Goal: Task Accomplishment & Management: Manage account settings

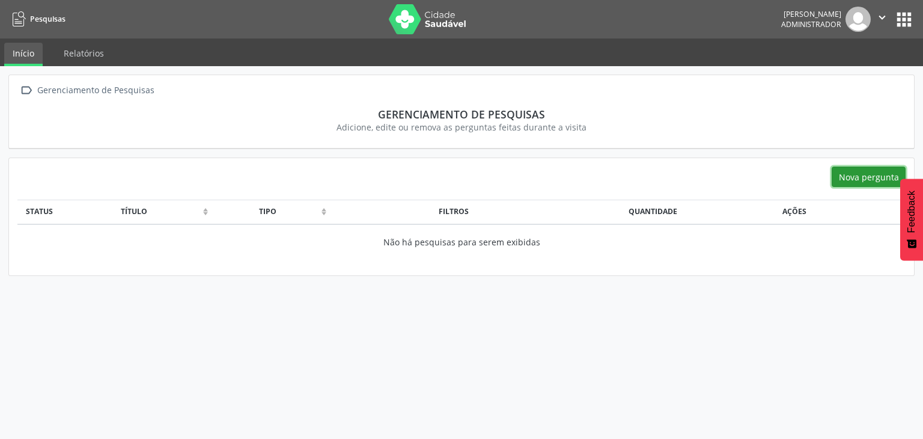
click at [861, 176] on button "Nova pergunta" at bounding box center [869, 177] width 74 height 20
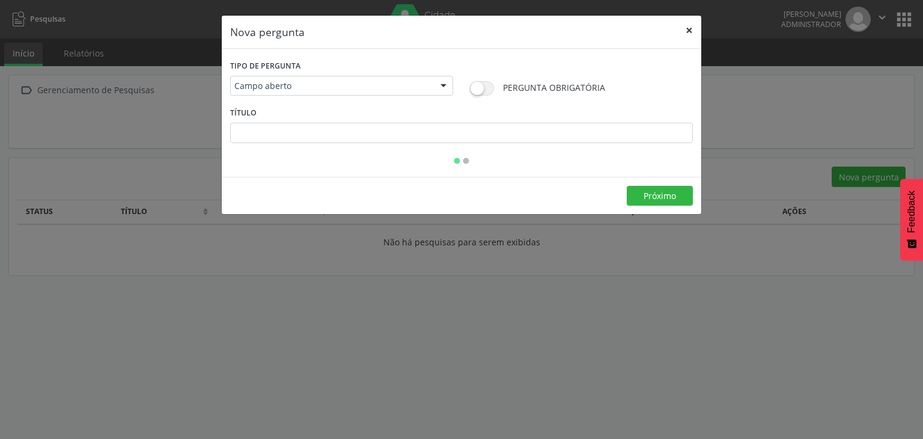
drag, startPoint x: 690, startPoint y: 30, endPoint x: 723, endPoint y: 34, distance: 32.7
click at [690, 29] on button "×" at bounding box center [689, 30] width 24 height 29
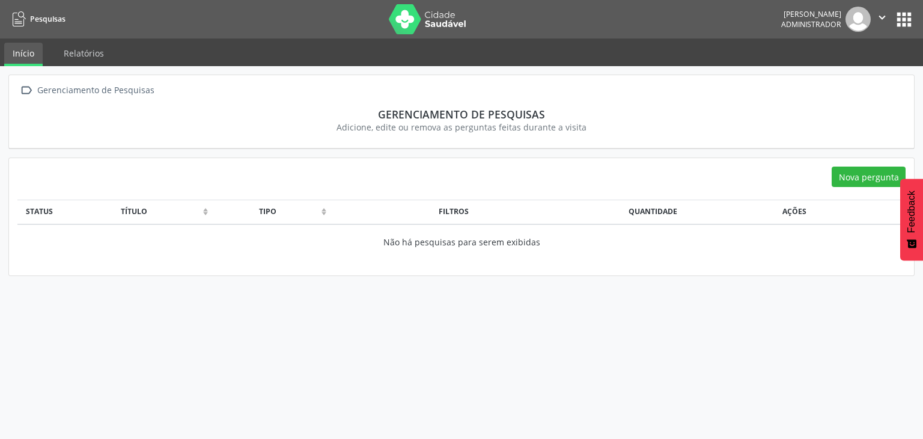
click at [911, 19] on button "apps" at bounding box center [904, 19] width 21 height 21
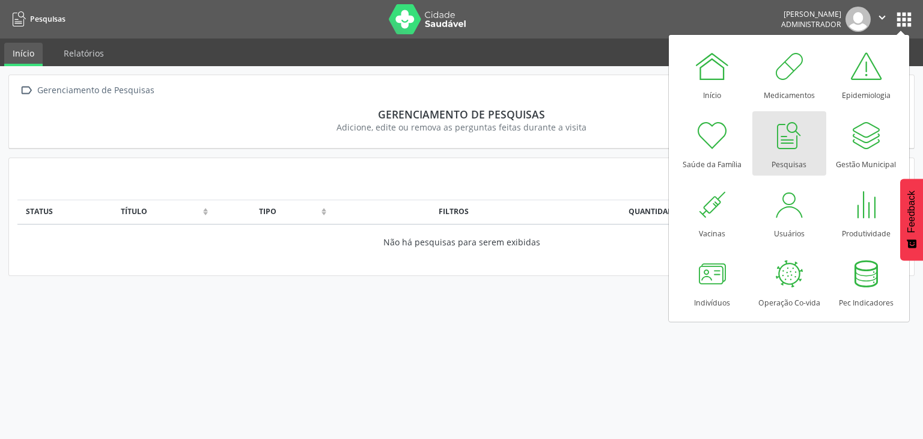
click at [486, 284] on div " Gerenciamento de Pesquisas Gerenciamento de Pesquisas Adicione, edite ou remo…" at bounding box center [461, 252] width 923 height 373
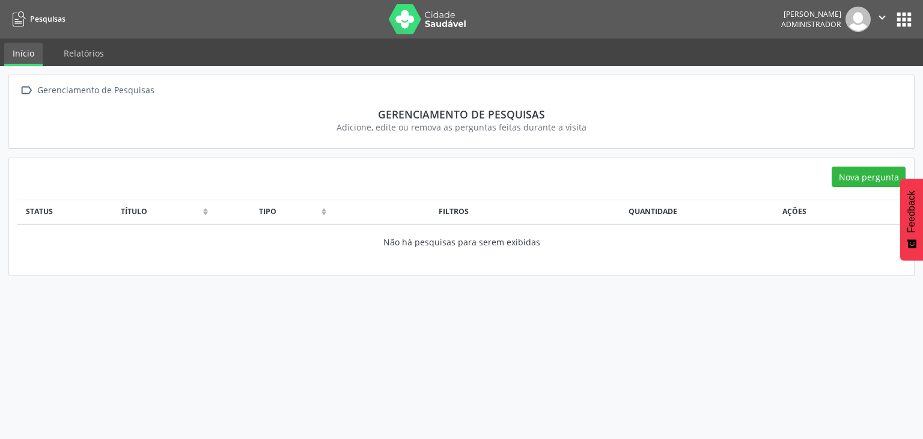
click at [900, 22] on button "apps" at bounding box center [904, 19] width 21 height 21
click at [902, 20] on button "apps" at bounding box center [904, 19] width 21 height 21
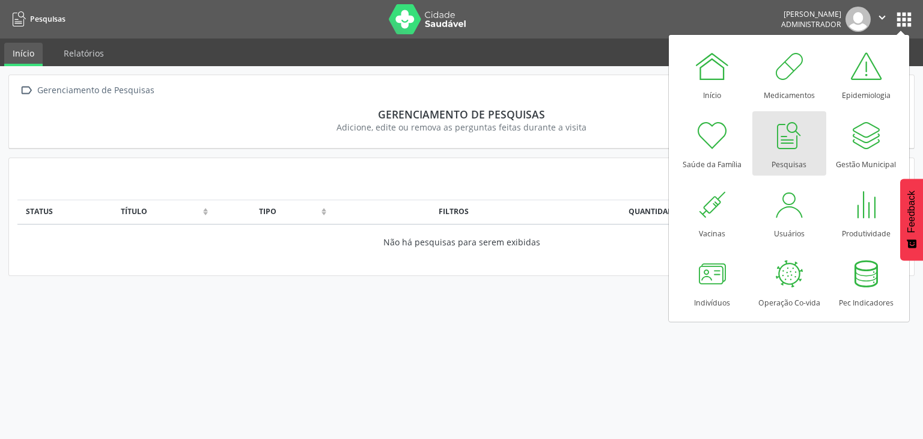
click at [772, 131] on div at bounding box center [789, 135] width 36 height 36
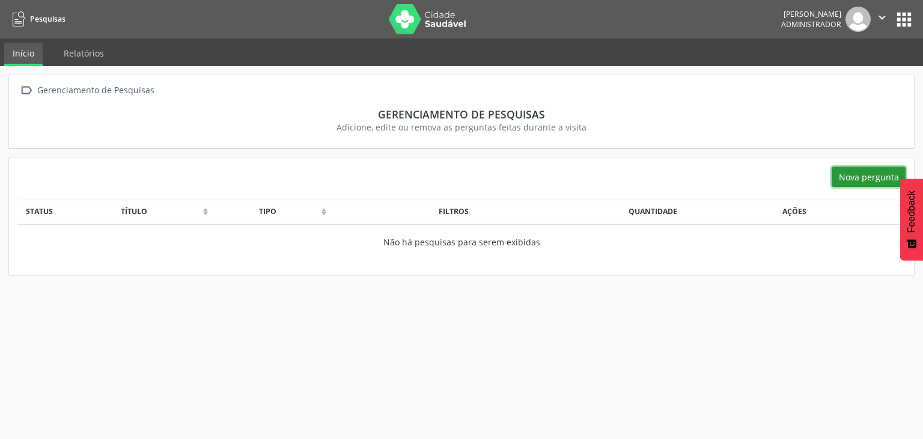
click at [847, 183] on button "Nova pergunta" at bounding box center [869, 177] width 74 height 20
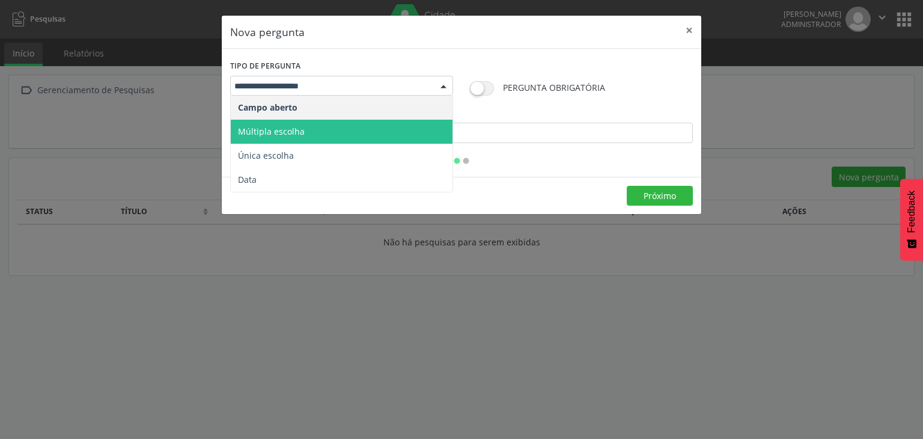
click at [313, 128] on span "Múltipla escolha" at bounding box center [342, 132] width 222 height 24
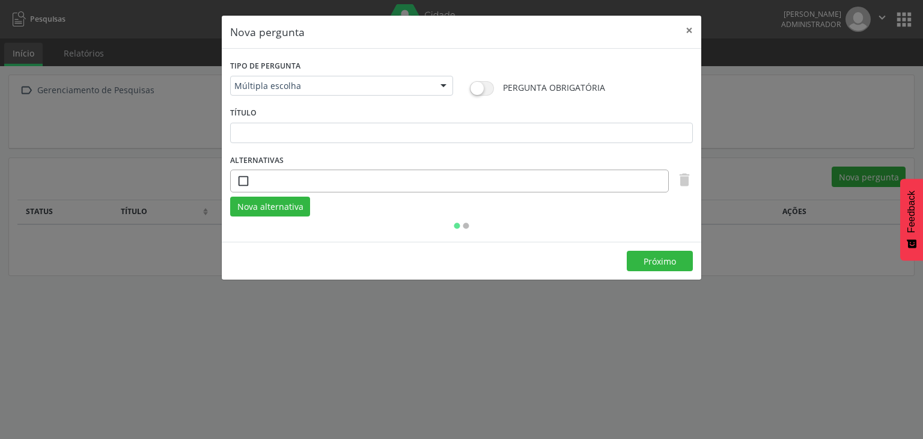
click at [481, 87] on span at bounding box center [482, 88] width 24 height 14
click at [277, 133] on input "text" at bounding box center [461, 133] width 463 height 20
type input "*"
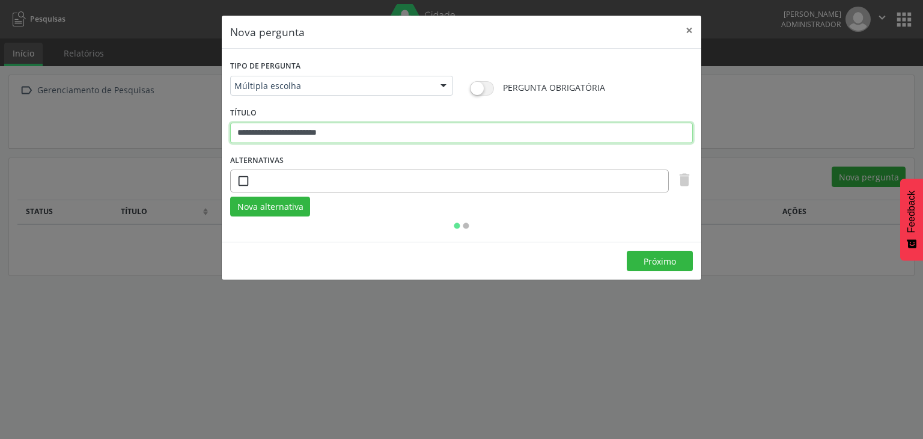
type input "**********"
click at [465, 179] on input "text" at bounding box center [459, 181] width 406 height 20
type input "*"
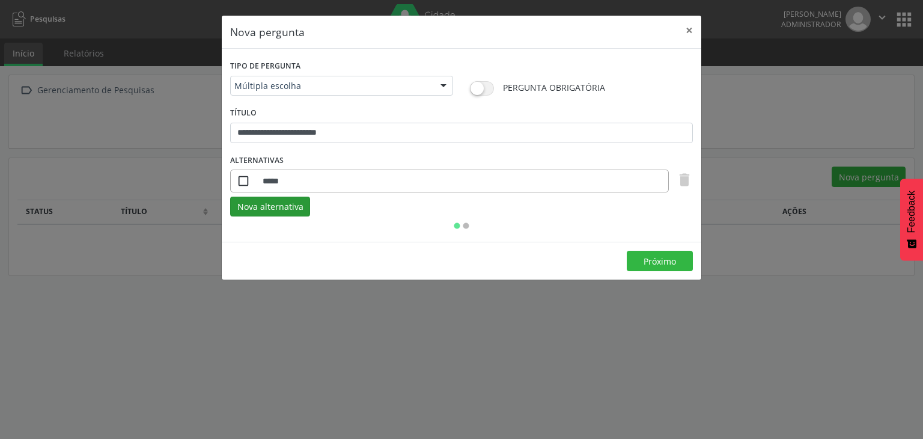
type input "*****"
click at [289, 209] on button "Nova alternativa" at bounding box center [270, 207] width 80 height 20
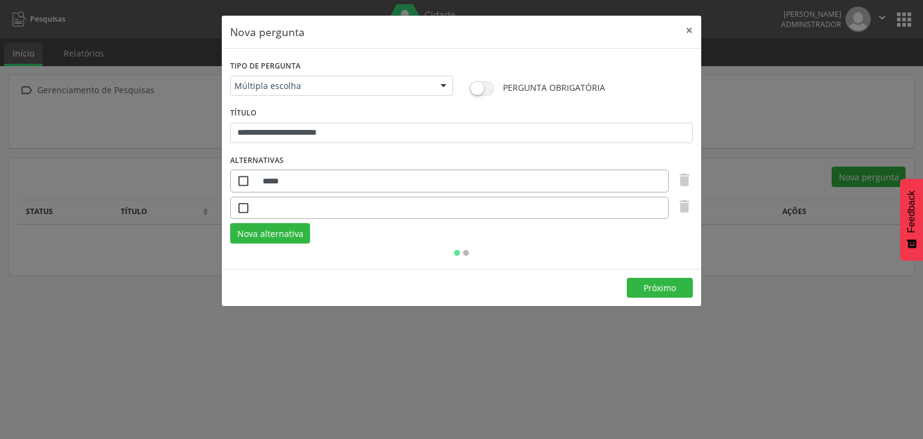
drag, startPoint x: 450, startPoint y: 207, endPoint x: 445, endPoint y: 202, distance: 6.8
click at [445, 202] on input "text" at bounding box center [459, 208] width 406 height 20
type input "***"
click at [246, 234] on button "Nova alternativa" at bounding box center [270, 233] width 80 height 20
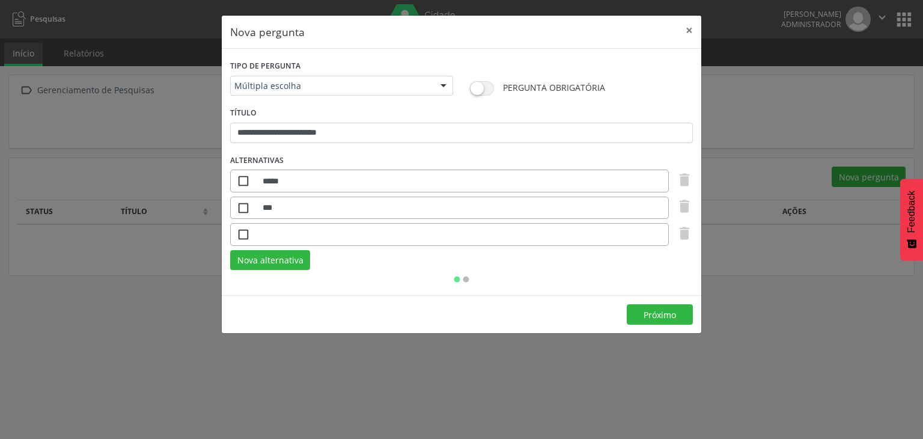
click at [319, 234] on input "text" at bounding box center [459, 234] width 406 height 20
type input "*******"
click at [296, 255] on button "Nova alternativa" at bounding box center [270, 260] width 80 height 20
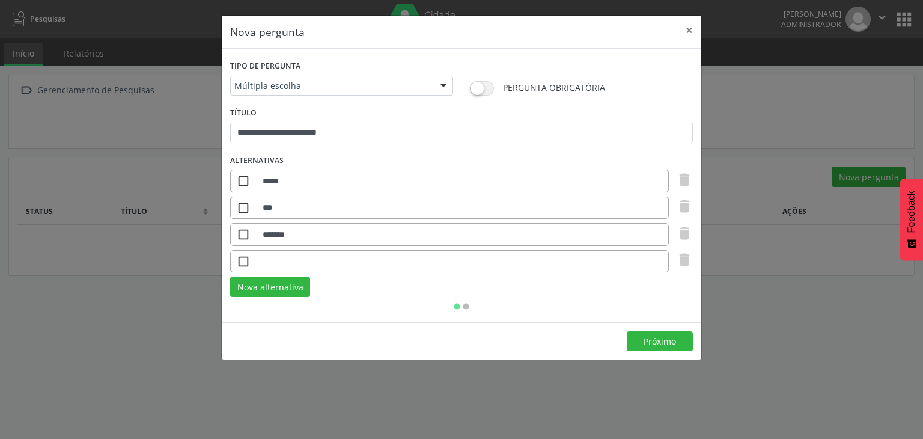
click at [299, 250] on div "" at bounding box center [449, 261] width 439 height 23
click at [299, 257] on input "text" at bounding box center [459, 261] width 406 height 20
type input "****"
click at [651, 337] on button "Próximo" at bounding box center [660, 341] width 66 height 20
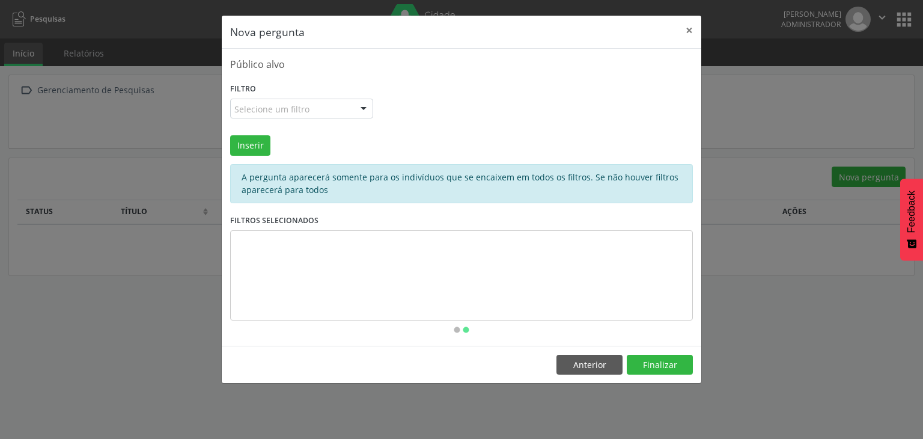
click at [308, 103] on div "Selecione um filtro" at bounding box center [301, 109] width 143 height 20
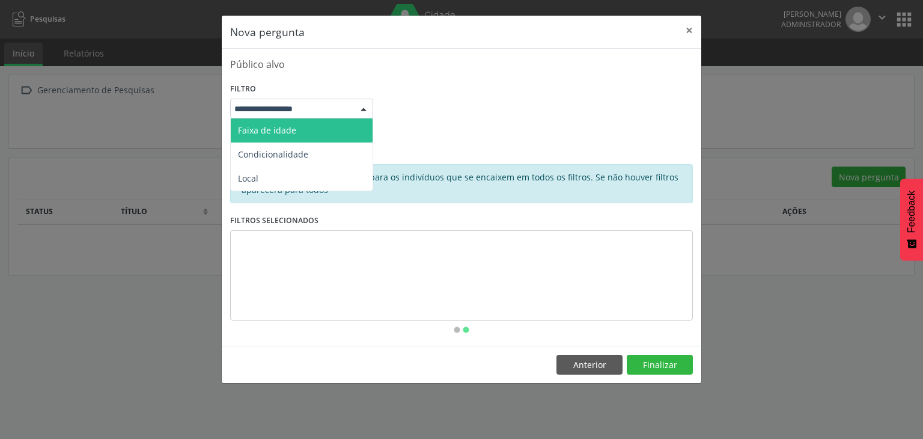
click at [286, 127] on span "Faixa de idade" at bounding box center [267, 129] width 58 height 11
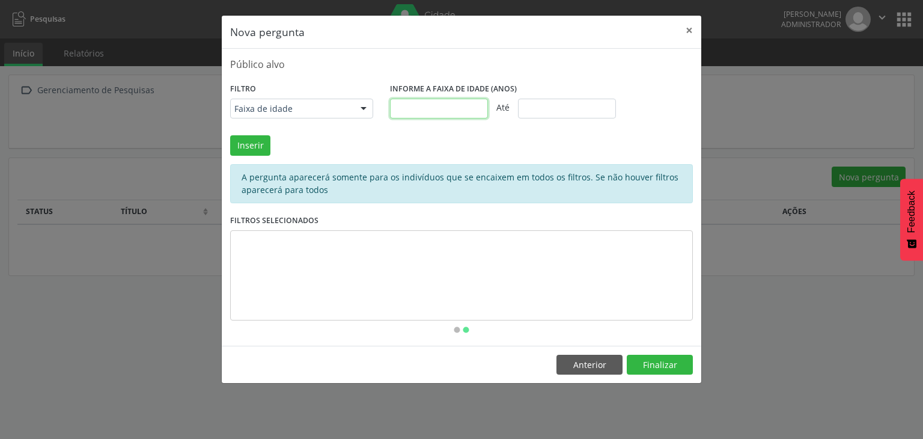
click at [427, 102] on input "text" at bounding box center [439, 109] width 98 height 20
type input "*"
type input "**"
click at [570, 102] on input "text" at bounding box center [567, 109] width 98 height 20
type input "**"
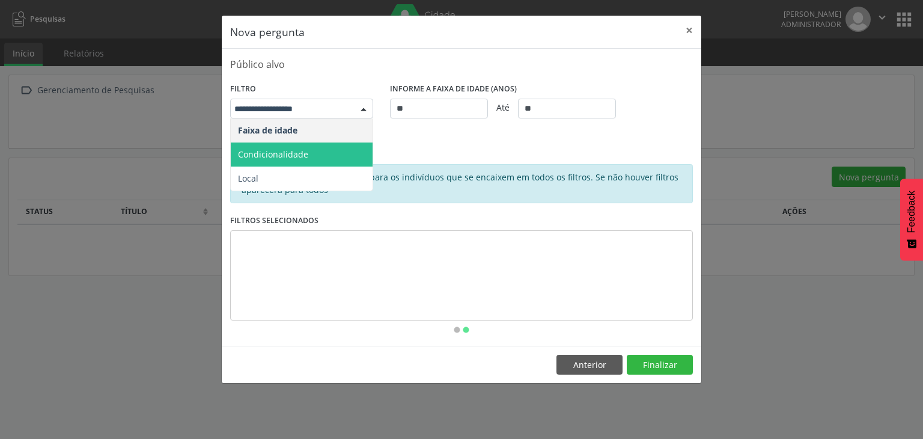
click at [315, 150] on span "Condicionalidade" at bounding box center [302, 154] width 142 height 24
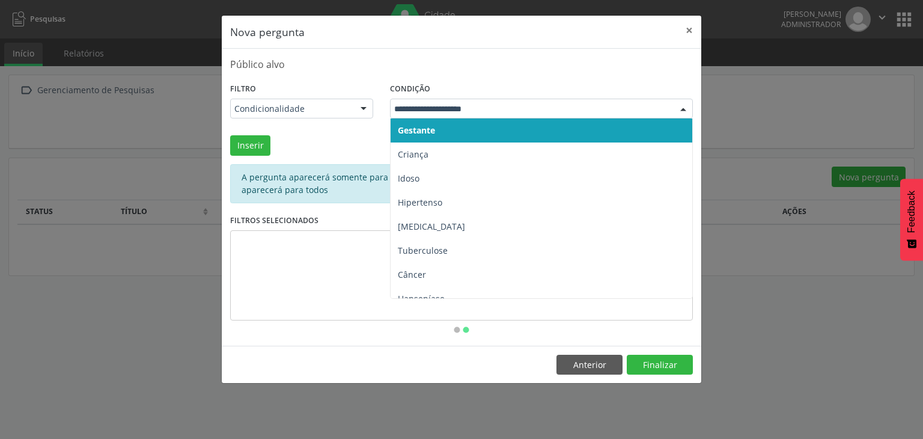
click at [432, 115] on div at bounding box center [541, 109] width 303 height 20
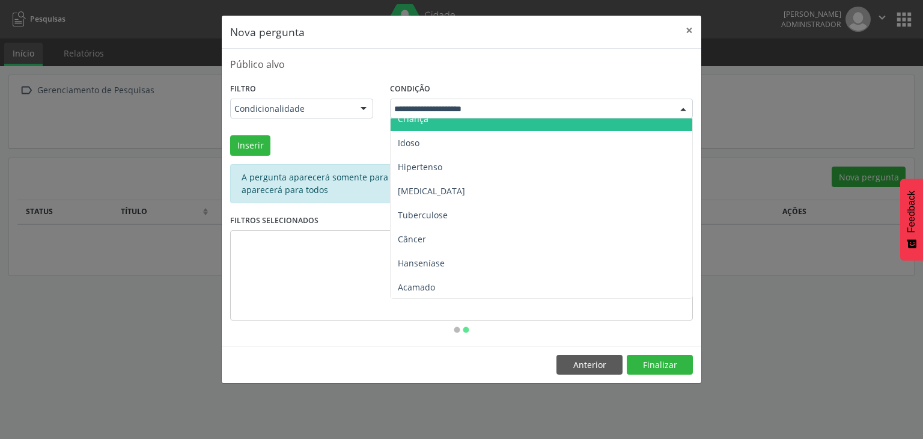
scroll to position [36, 0]
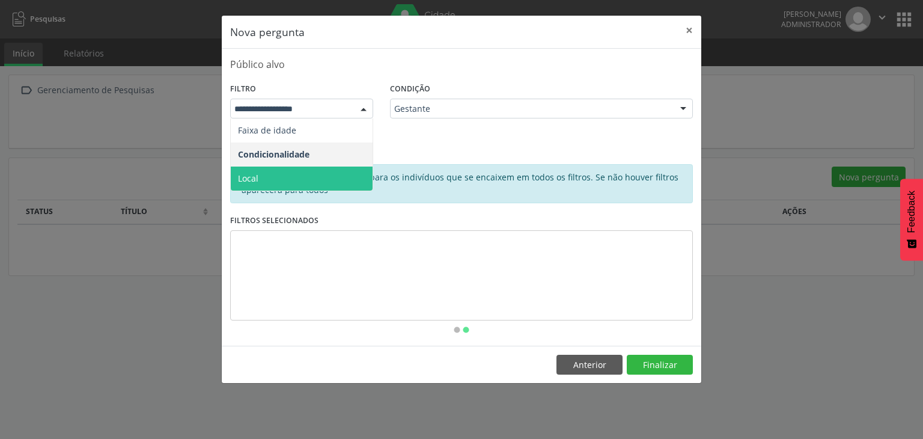
click at [290, 171] on span "Local" at bounding box center [302, 179] width 142 height 24
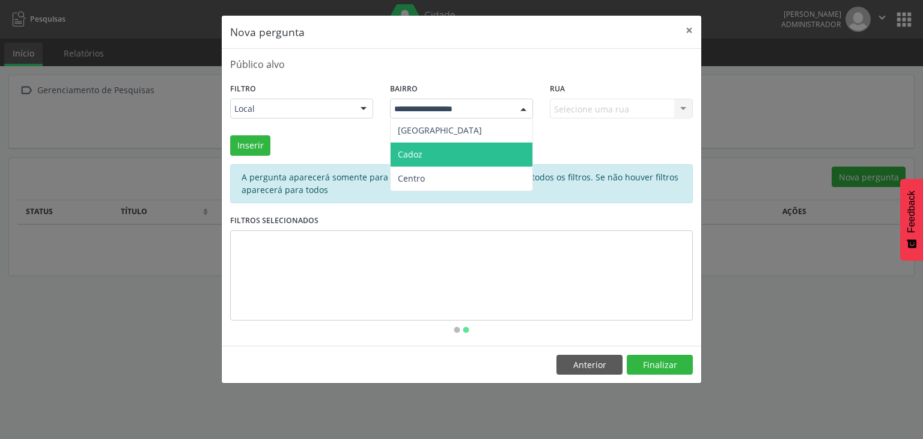
click at [597, 115] on div "Selecione uma rua Nenhum resultado encontrado para: " " Não há nenhuma opção pa…" at bounding box center [621, 109] width 143 height 20
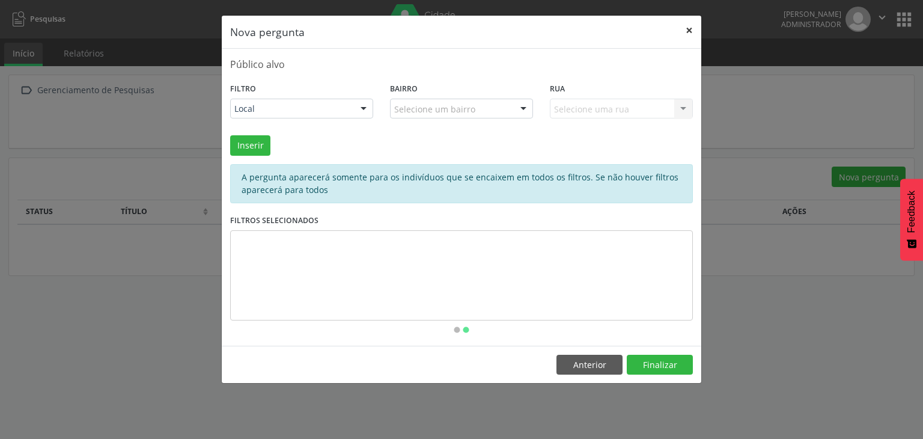
click at [688, 30] on button "×" at bounding box center [689, 30] width 24 height 29
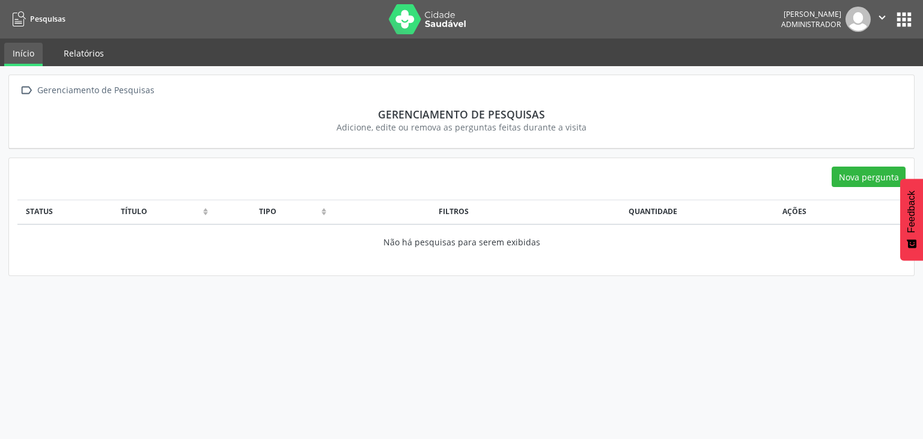
click at [85, 54] on link "Relatórios" at bounding box center [83, 53] width 57 height 21
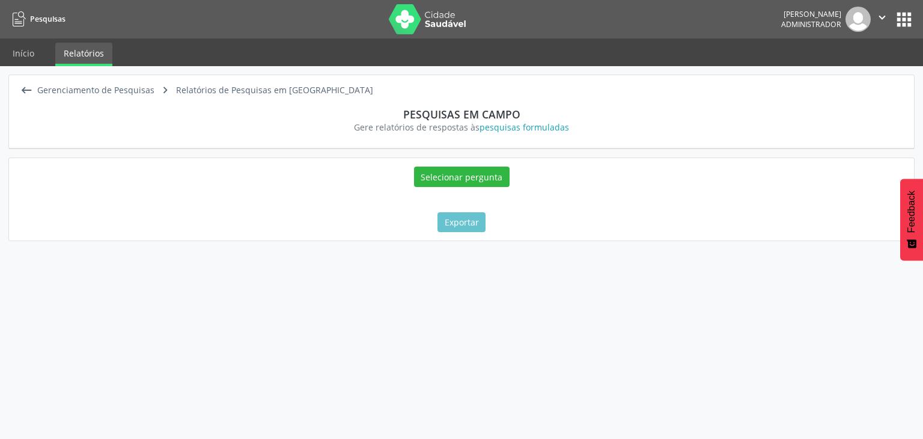
click at [907, 22] on button "apps" at bounding box center [904, 19] width 21 height 21
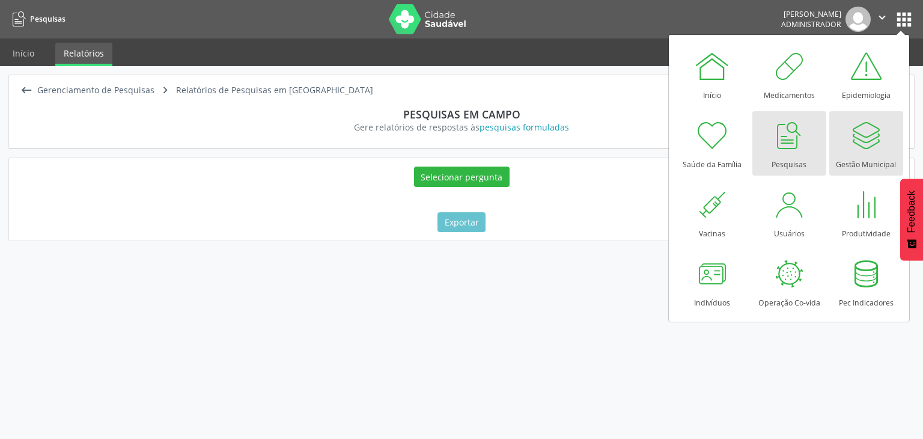
click at [880, 130] on div at bounding box center [866, 135] width 36 height 36
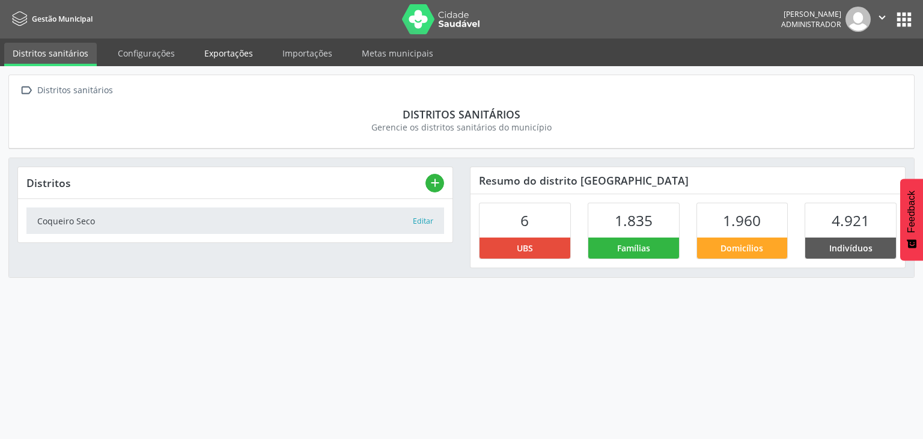
click at [236, 49] on link "Exportações" at bounding box center [229, 53] width 66 height 21
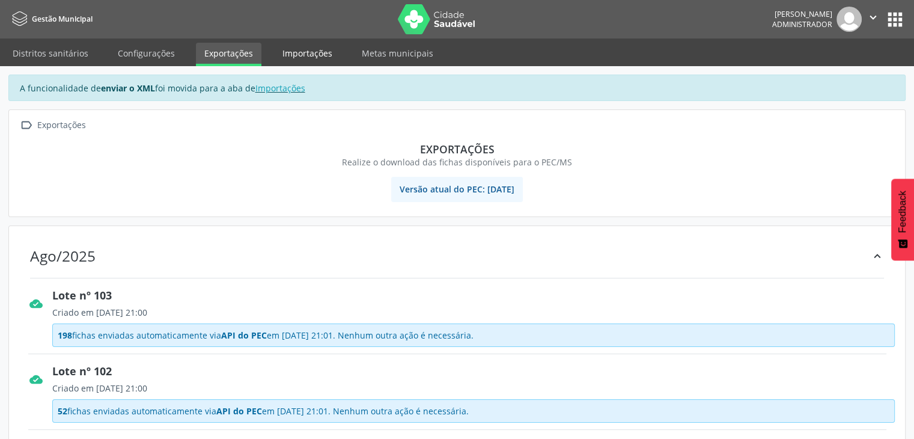
click at [313, 59] on link "Importações" at bounding box center [307, 53] width 67 height 21
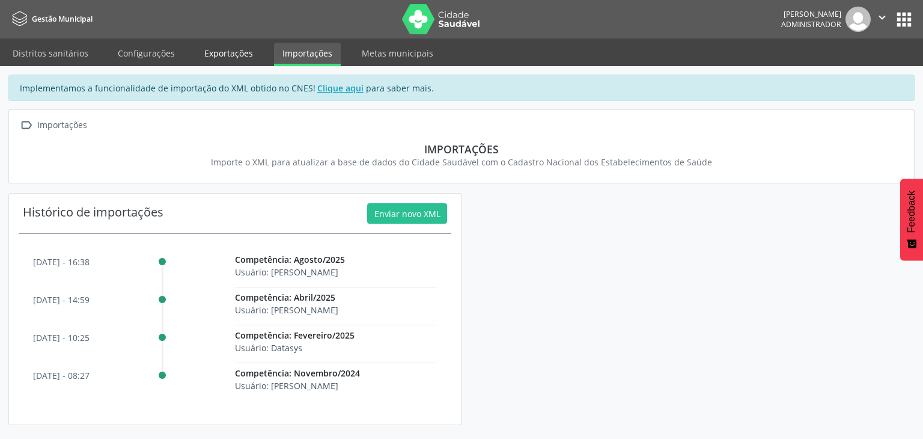
click at [218, 52] on link "Exportações" at bounding box center [229, 53] width 66 height 21
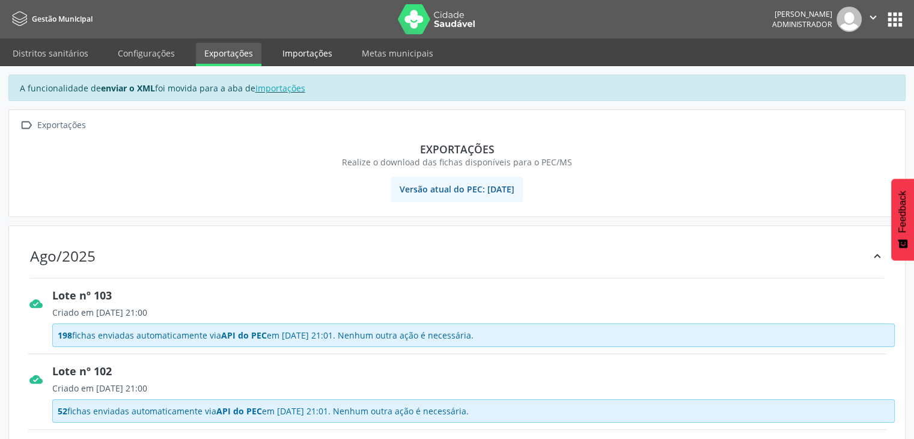
click at [305, 52] on link "Importações" at bounding box center [307, 53] width 67 height 21
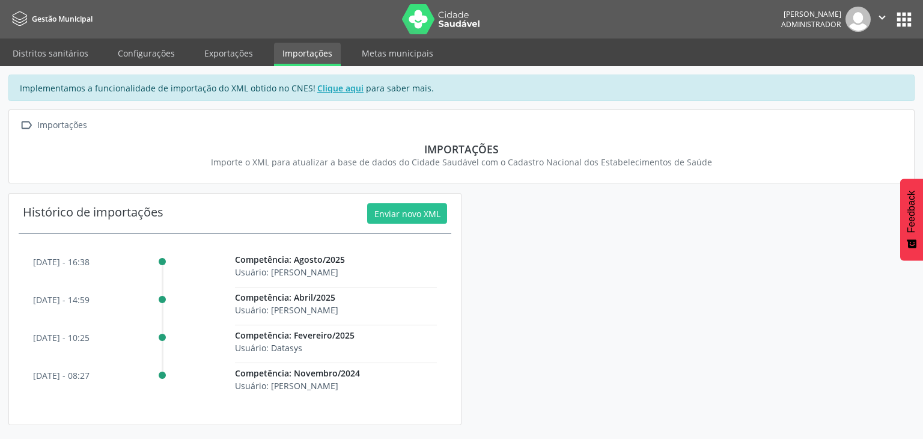
drag, startPoint x: 31, startPoint y: 261, endPoint x: 91, endPoint y: 270, distance: 60.8
click at [91, 270] on div "11 ago - 16:38 Competência: Agosto/2025 Usuário: Bruno Rusciolelli 11 abr - 14:…" at bounding box center [235, 324] width 433 height 163
drag, startPoint x: 426, startPoint y: 147, endPoint x: 609, endPoint y: 139, distance: 183.5
click at [609, 139] on section "Importações Importe o XML para atualizar a base de dados do Cidade Saudável com…" at bounding box center [461, 155] width 888 height 43
click at [567, 194] on div "Implementamos a funcionalidade de importação do XML obtido no CNES! Clique aqui…" at bounding box center [461, 250] width 906 height 350
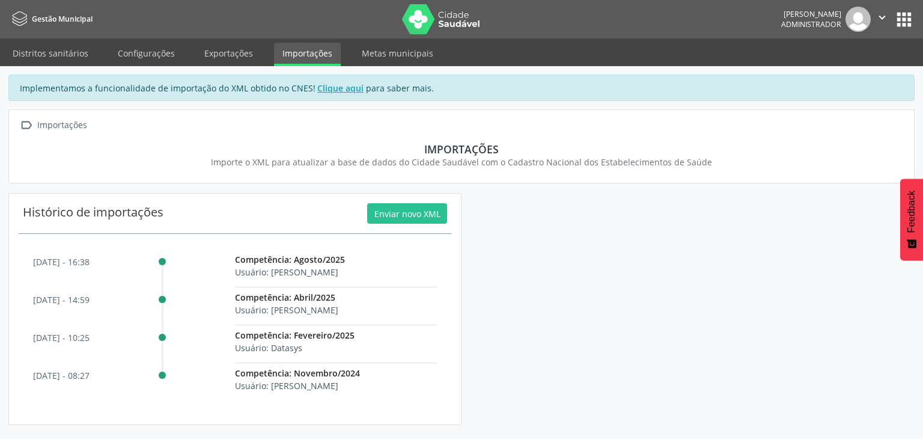
click at [901, 17] on button "apps" at bounding box center [904, 19] width 21 height 21
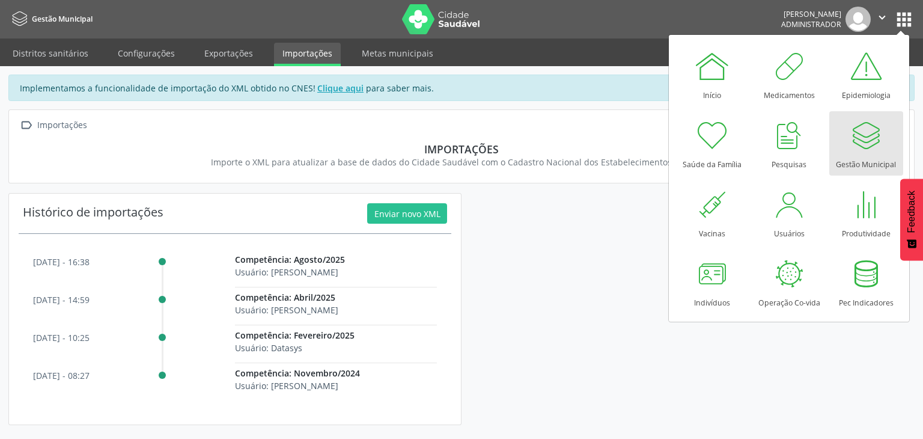
click at [495, 239] on div "Implementamos a funcionalidade de importação do XML obtido no CNES! Clique aqui…" at bounding box center [461, 250] width 906 height 350
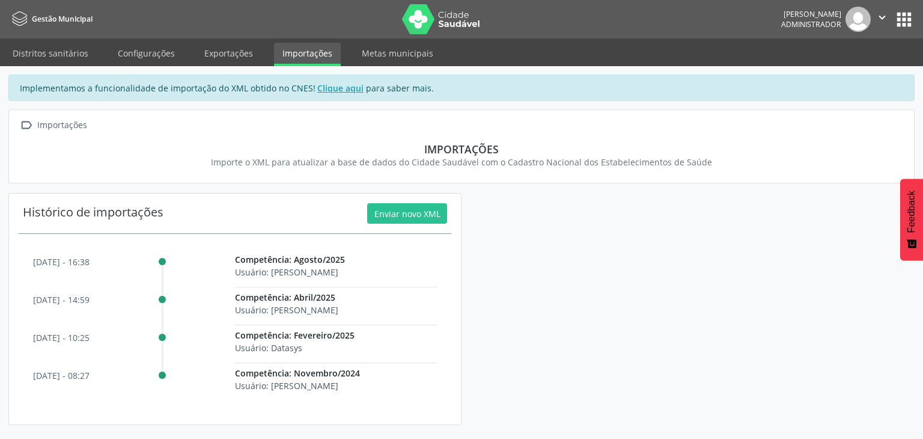
click at [902, 22] on button "apps" at bounding box center [904, 19] width 21 height 21
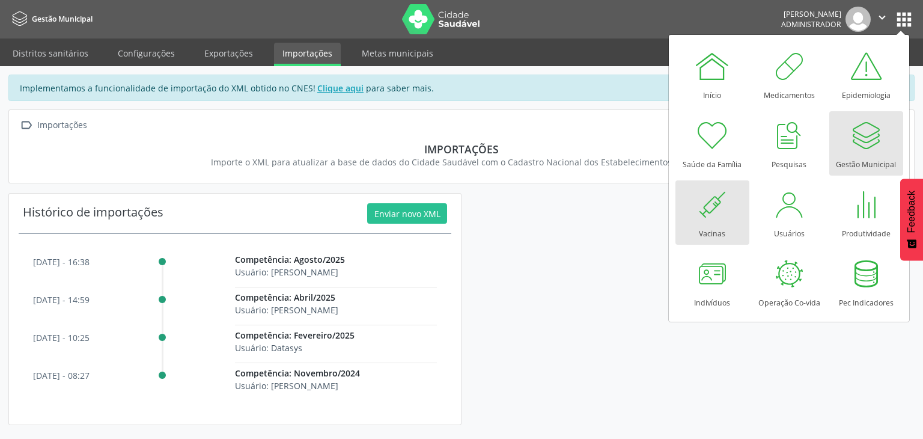
click at [714, 213] on div at bounding box center [712, 204] width 36 height 36
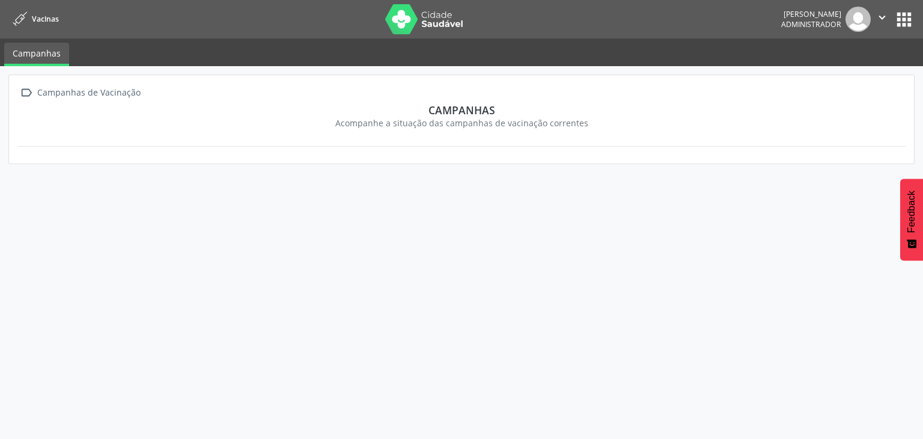
click at [35, 93] on div "Campanhas de Vacinação" at bounding box center [89, 92] width 108 height 17
click at [64, 92] on div "Campanhas de Vacinação" at bounding box center [89, 92] width 108 height 17
drag, startPoint x: 591, startPoint y: 122, endPoint x: 426, endPoint y: 109, distance: 166.4
click at [426, 109] on section "Campanhas Acompanhe a situação das campanhas de vacinação correntes" at bounding box center [462, 116] width 872 height 26
click at [905, 22] on button "apps" at bounding box center [904, 19] width 21 height 21
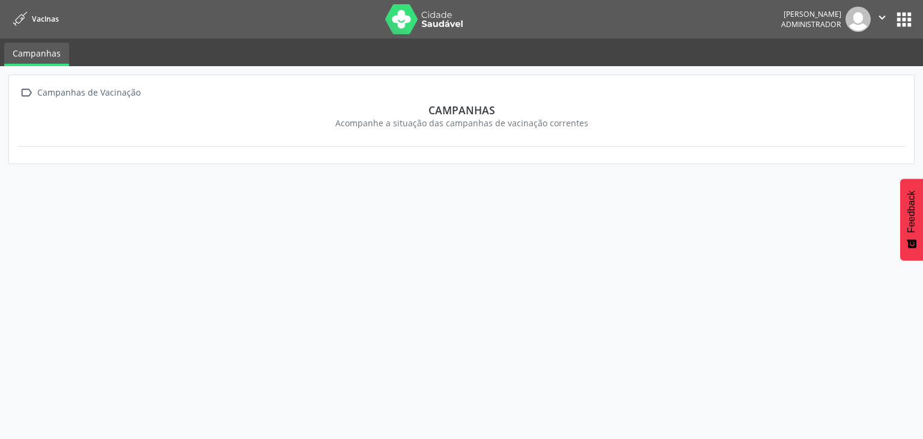
click at [898, 26] on button "apps" at bounding box center [904, 19] width 21 height 21
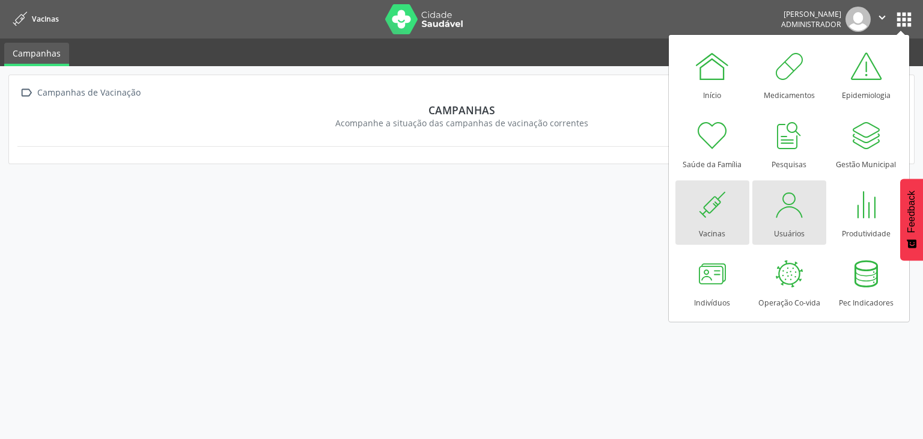
click at [784, 222] on div "Usuários" at bounding box center [789, 230] width 31 height 16
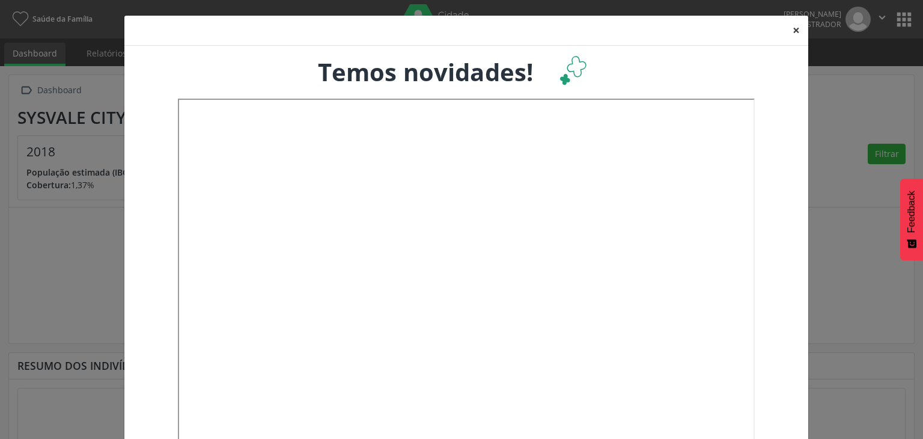
click at [790, 24] on button "×" at bounding box center [796, 30] width 24 height 29
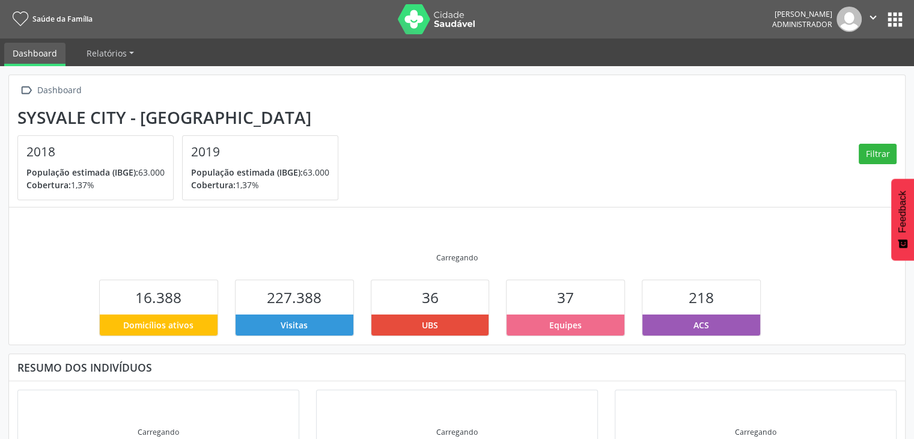
click at [899, 14] on button "apps" at bounding box center [895, 19] width 21 height 21
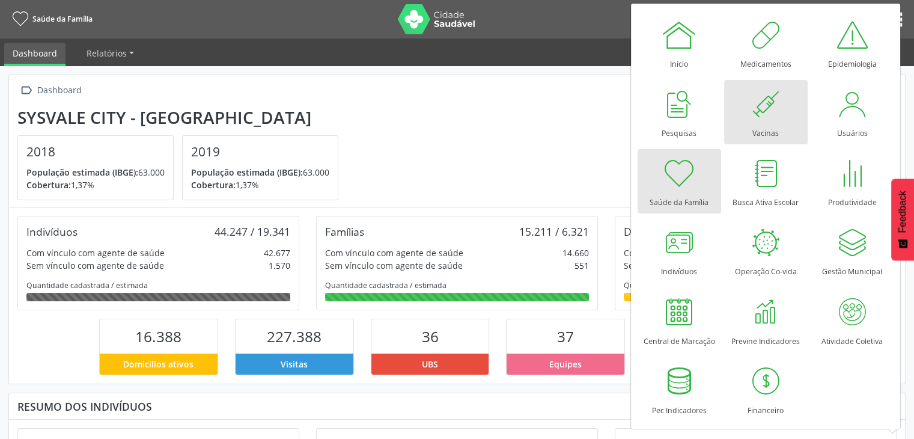
click at [774, 109] on div at bounding box center [766, 104] width 36 height 36
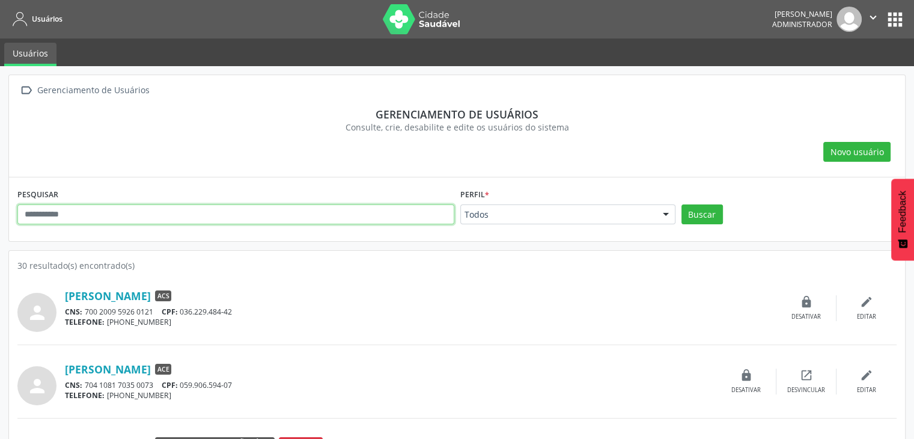
click at [125, 207] on input "text" at bounding box center [235, 214] width 437 height 20
type input "*****"
click at [682, 204] on button "Buscar" at bounding box center [702, 214] width 41 height 20
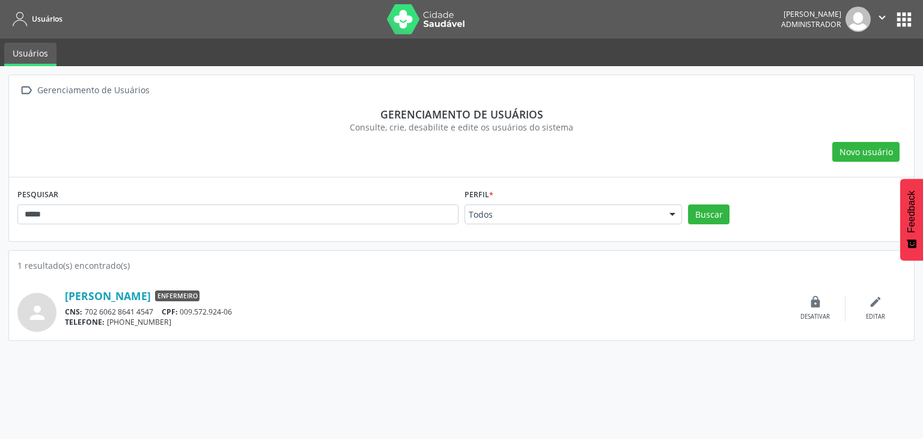
drag, startPoint x: 229, startPoint y: 292, endPoint x: 286, endPoint y: 291, distance: 57.1
click at [288, 294] on div "[PERSON_NAME] Enfermeiro" at bounding box center [425, 295] width 721 height 13
click at [417, 314] on div "CNS: 702 6062 8641 4547 CPF: 009.572.924-06" at bounding box center [425, 312] width 721 height 10
drag, startPoint x: 783, startPoint y: 25, endPoint x: 844, endPoint y: 23, distance: 61.4
click at [844, 23] on div "[PERSON_NAME] Administrador" at bounding box center [826, 19] width 90 height 25
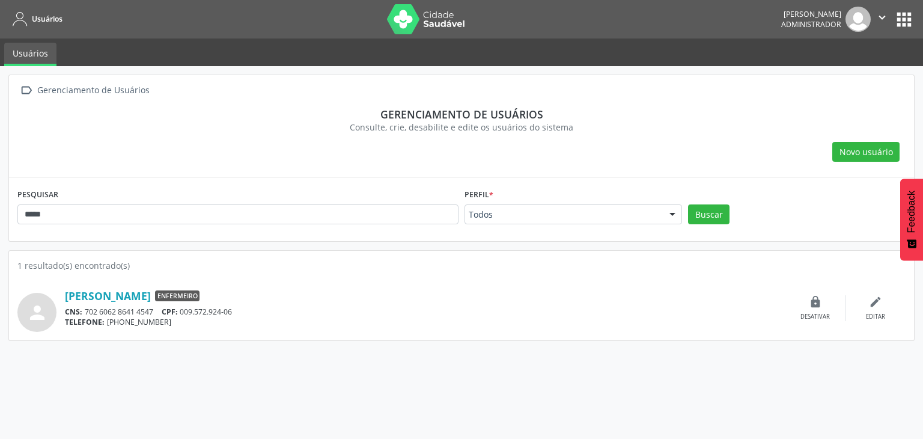
click at [765, 102] on section "Gerenciamento de usuários Consulte, crie, desabilite e edite os usuários do sis…" at bounding box center [461, 120] width 888 height 43
click at [816, 305] on icon "lock" at bounding box center [815, 301] width 13 height 13
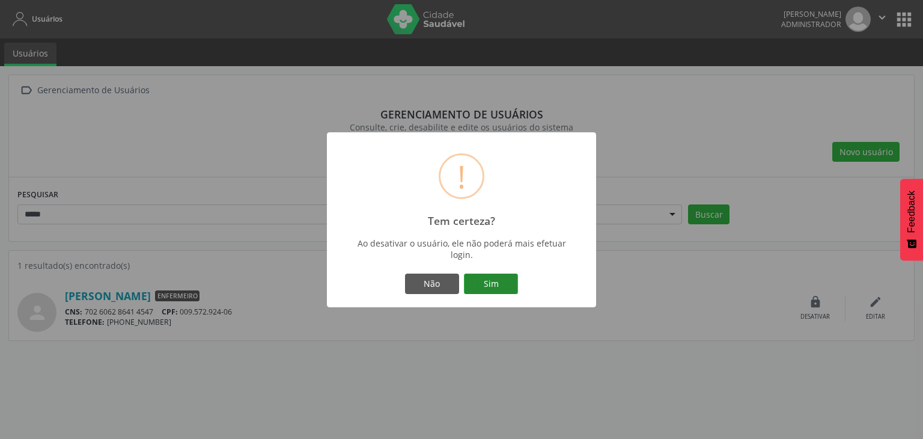
click at [504, 283] on button "Sim" at bounding box center [491, 283] width 54 height 20
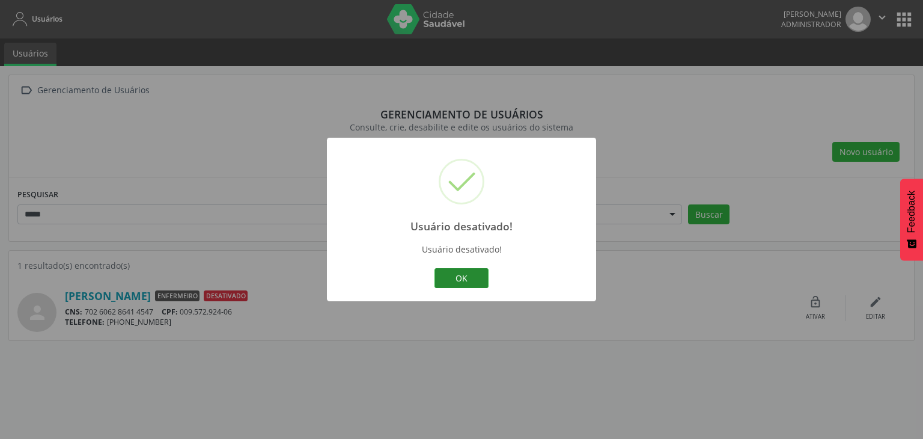
click at [460, 280] on button "OK" at bounding box center [462, 278] width 54 height 20
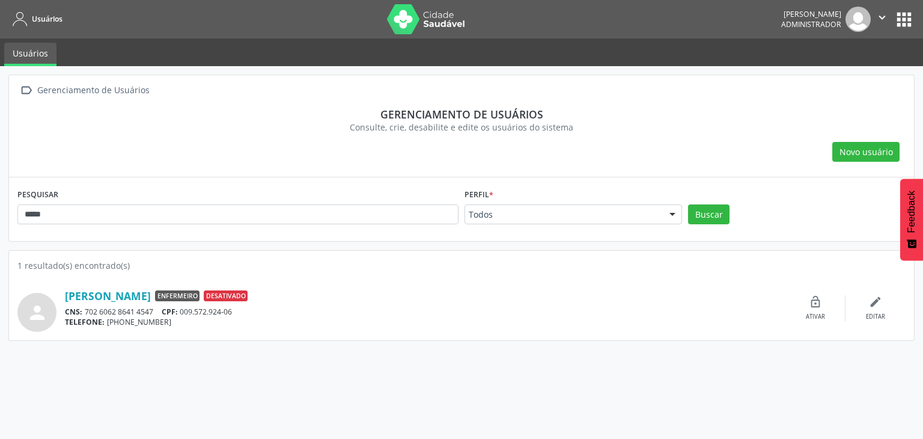
drag, startPoint x: 282, startPoint y: 292, endPoint x: 320, endPoint y: 287, distance: 38.2
click at [318, 287] on div "person [PERSON_NAME] Enfermeiro Desativado CNS: 702 6062 8641 4547 CPF: 009.572…" at bounding box center [461, 307] width 888 height 47
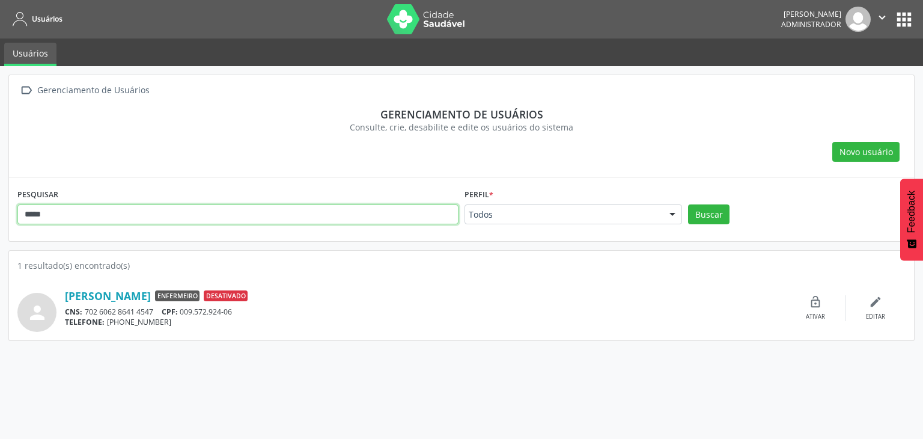
drag, startPoint x: 64, startPoint y: 211, endPoint x: 23, endPoint y: 171, distance: 56.5
click at [5, 192] on div " Gerenciamento de Usuários Gerenciamento de usuários Consulte, crie, desabilit…" at bounding box center [461, 252] width 923 height 373
click at [688, 204] on button "Buscar" at bounding box center [708, 214] width 41 height 20
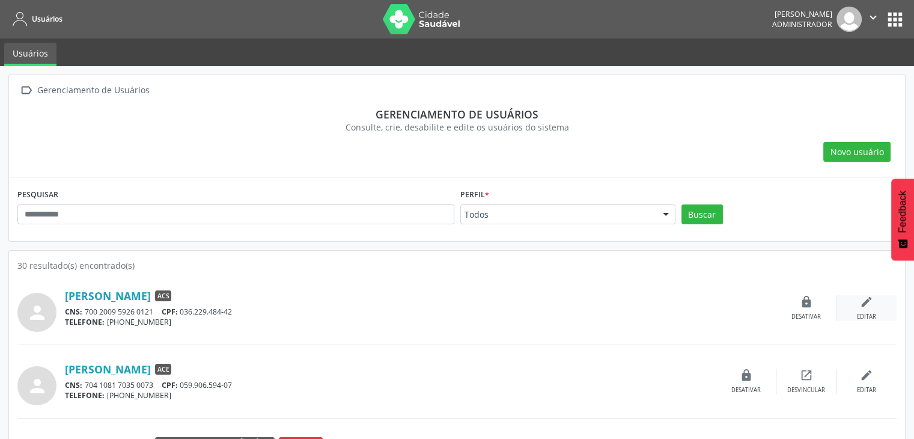
click at [857, 301] on div "edit Editar" at bounding box center [867, 308] width 60 height 26
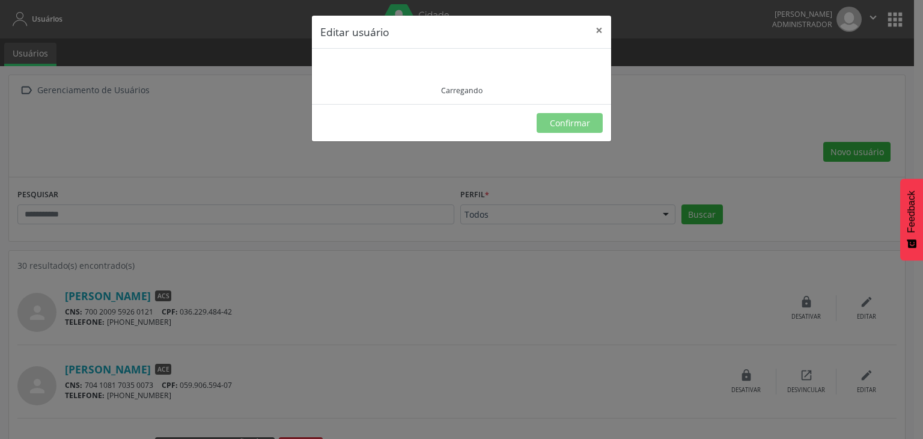
type input "**********"
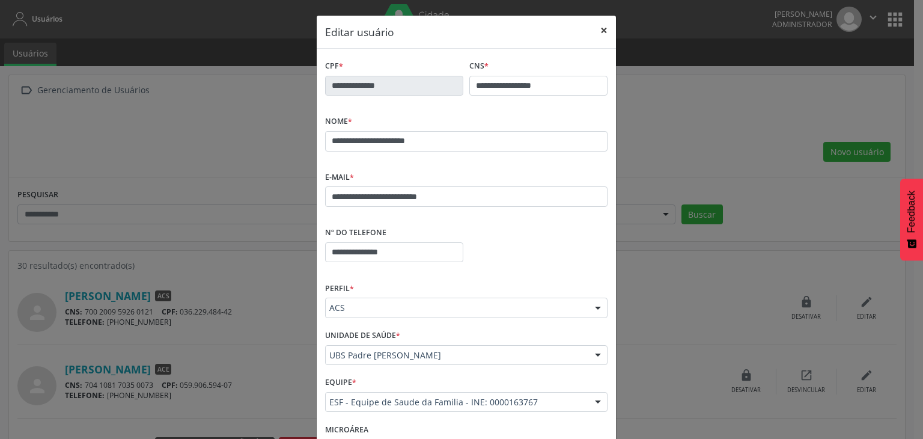
click at [597, 27] on button "×" at bounding box center [604, 30] width 24 height 29
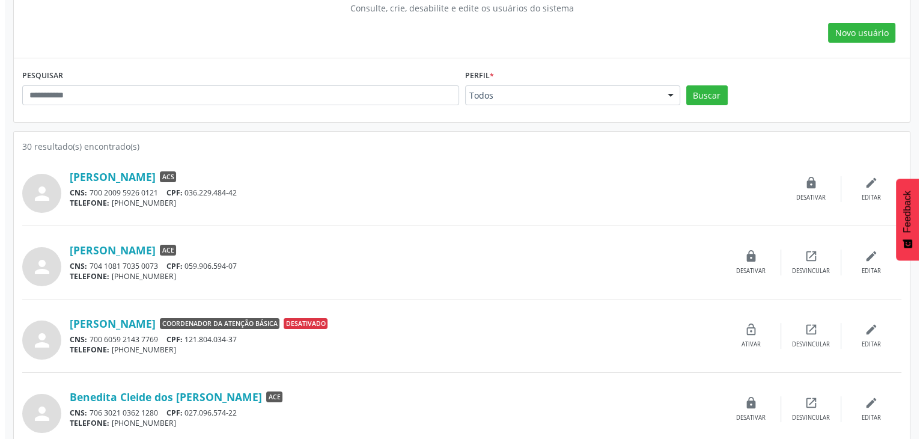
scroll to position [120, 0]
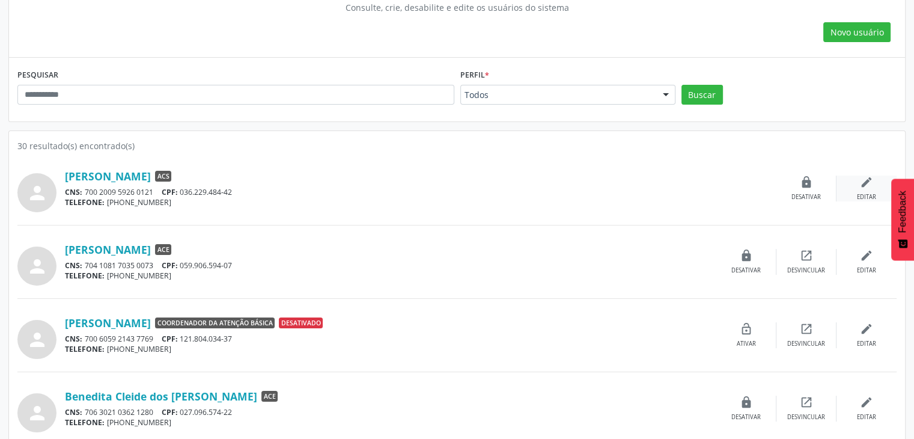
click at [866, 183] on icon "edit" at bounding box center [866, 182] width 13 height 13
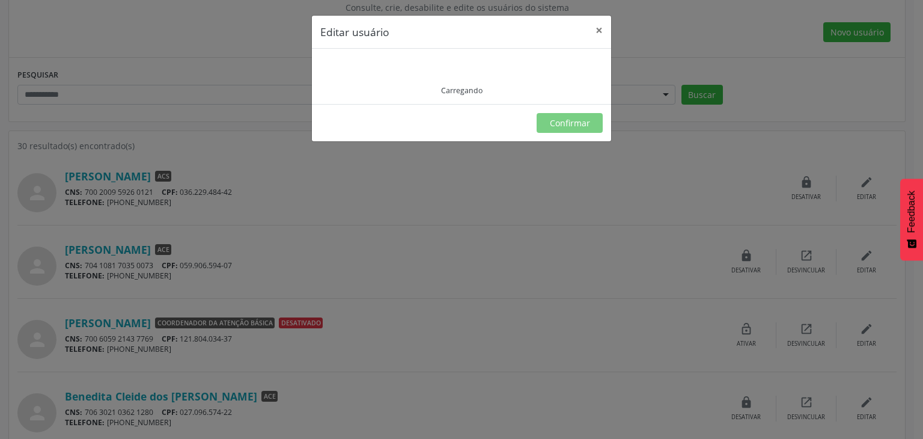
type input "**********"
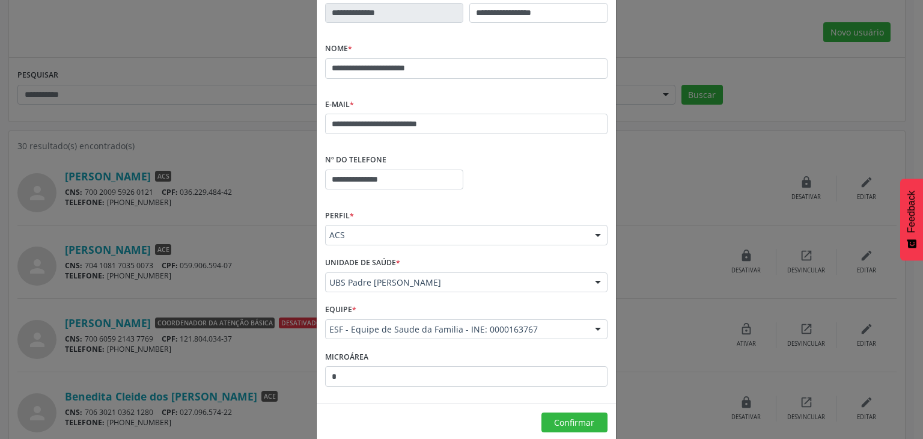
scroll to position [89, 0]
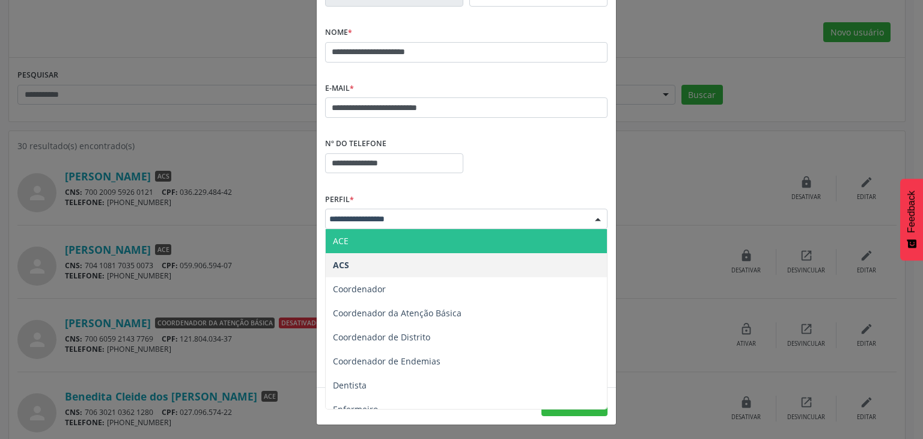
click at [414, 201] on div "Perfil * ACE ACS Coordenador Coordenador da Atenção Básica Coordenador de Distr…" at bounding box center [466, 209] width 283 height 38
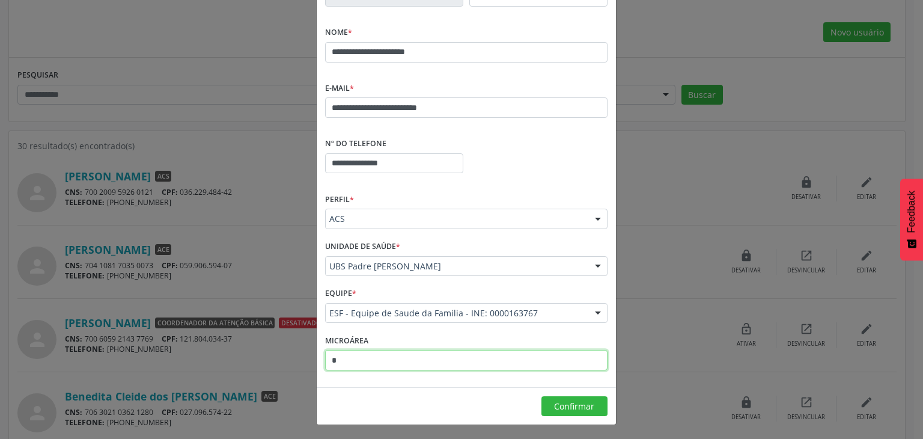
click at [350, 359] on input "*" at bounding box center [466, 360] width 283 height 20
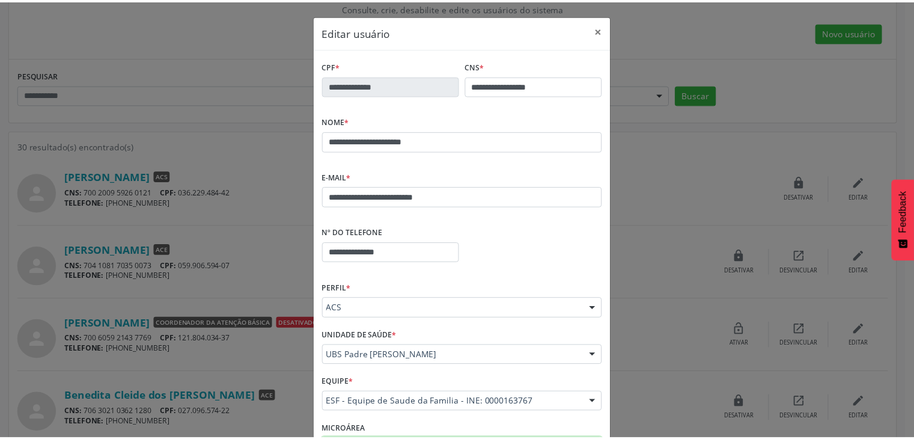
scroll to position [0, 0]
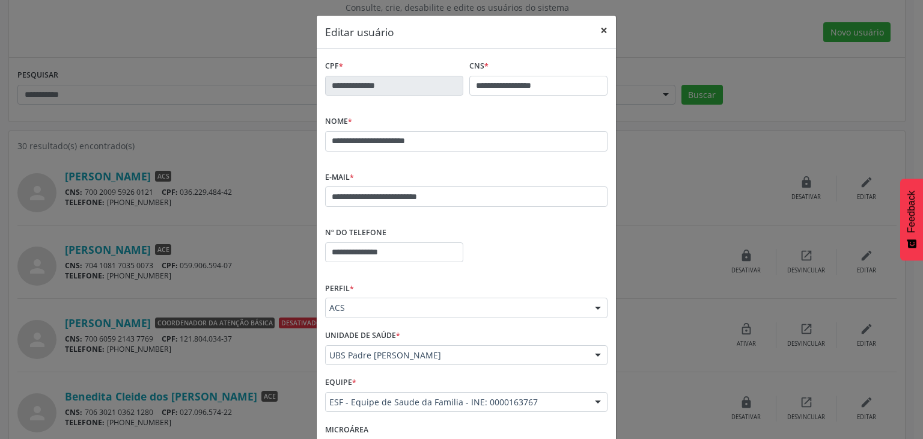
click at [597, 36] on button "×" at bounding box center [604, 30] width 24 height 29
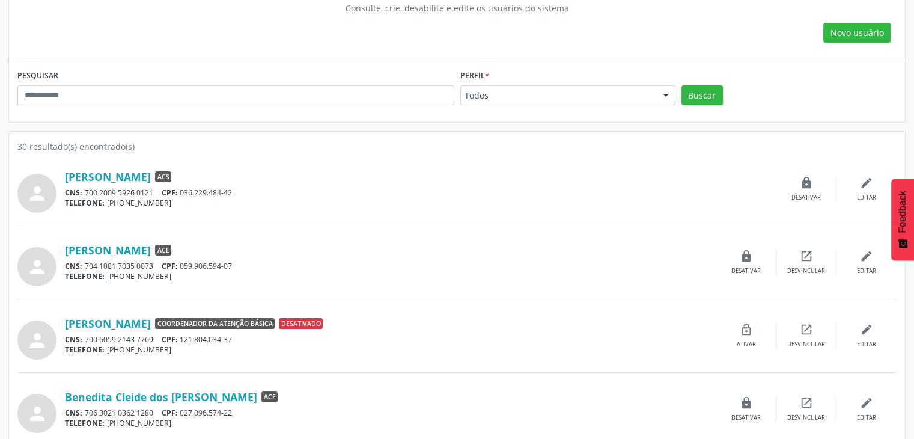
scroll to position [120, 0]
click at [142, 176] on link "[PERSON_NAME]" at bounding box center [108, 176] width 86 height 13
click at [151, 175] on link "[PERSON_NAME]" at bounding box center [108, 176] width 86 height 13
